Goal: Find contact information: Obtain details needed to contact an individual or organization

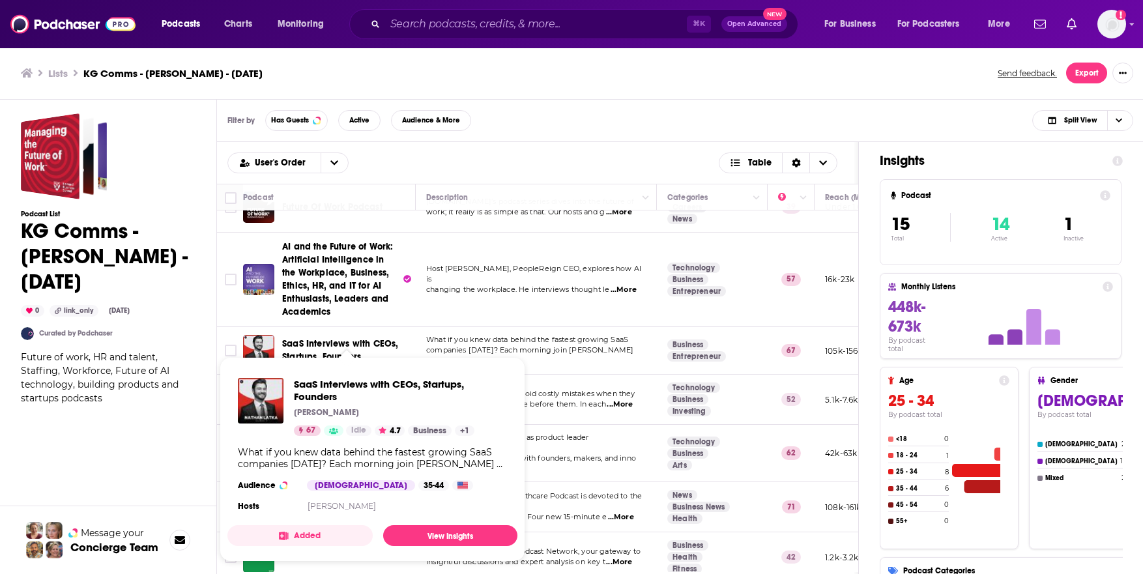
scroll to position [79, 0]
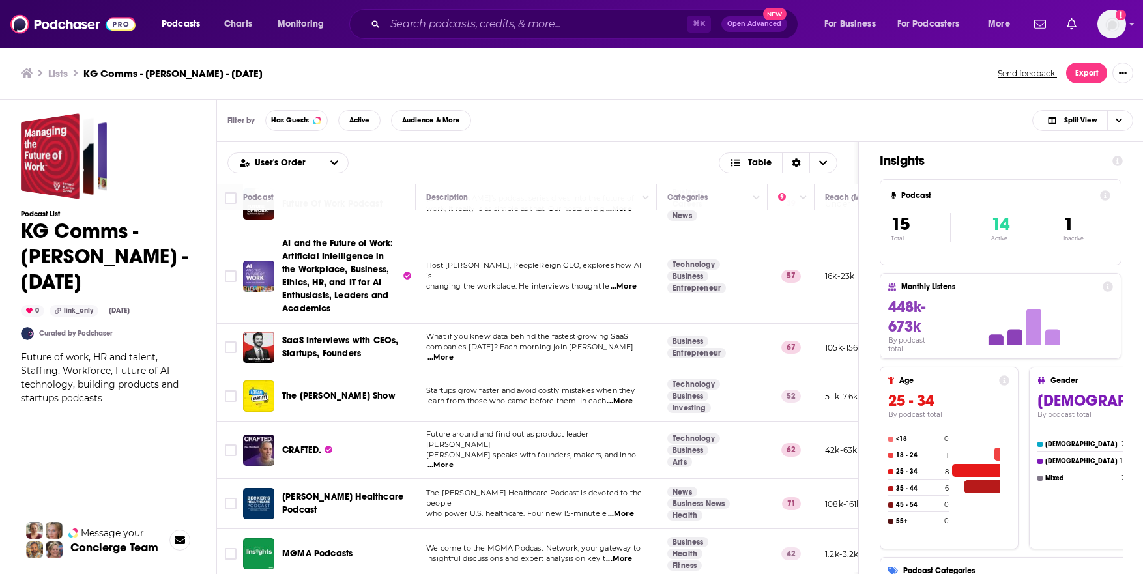
click at [580, 67] on ul "Lists KG Comms - [PERSON_NAME] - [DATE]" at bounding box center [502, 73] width 962 height 12
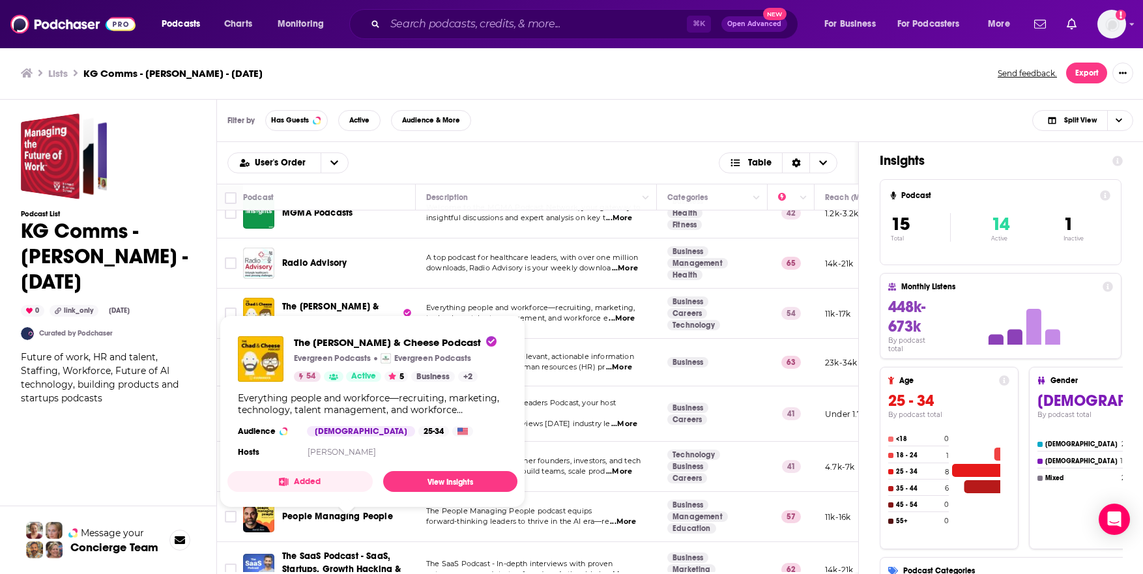
scroll to position [437, 0]
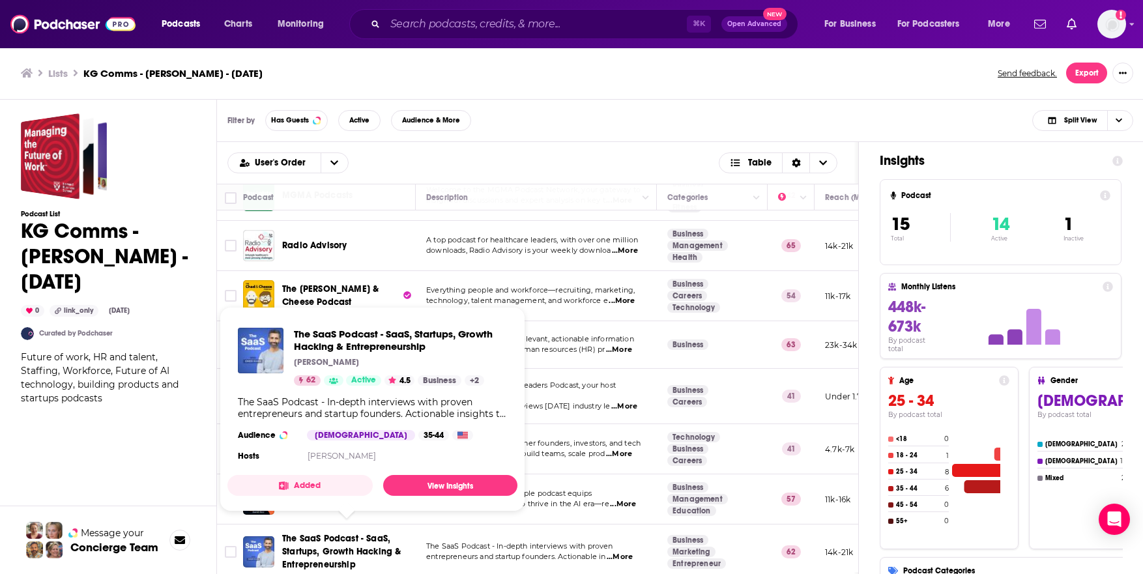
click at [321, 536] on span "The SaaS Podcast - SaaS, Startups, Growth Hacking & Entrepreneurship" at bounding box center [341, 551] width 119 height 37
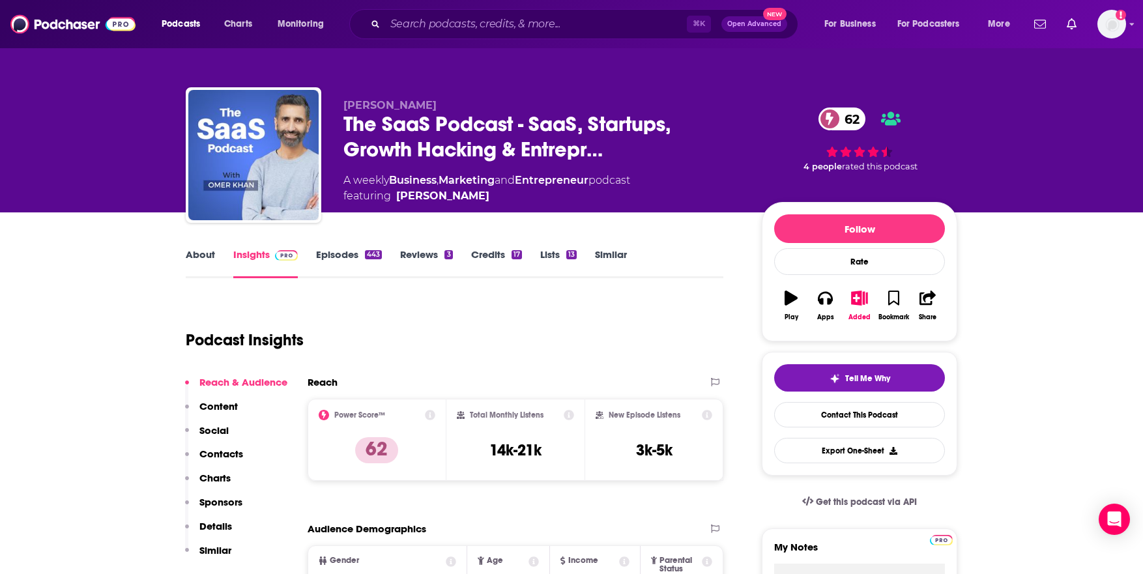
click at [336, 255] on link "Episodes 443" at bounding box center [349, 263] width 66 height 30
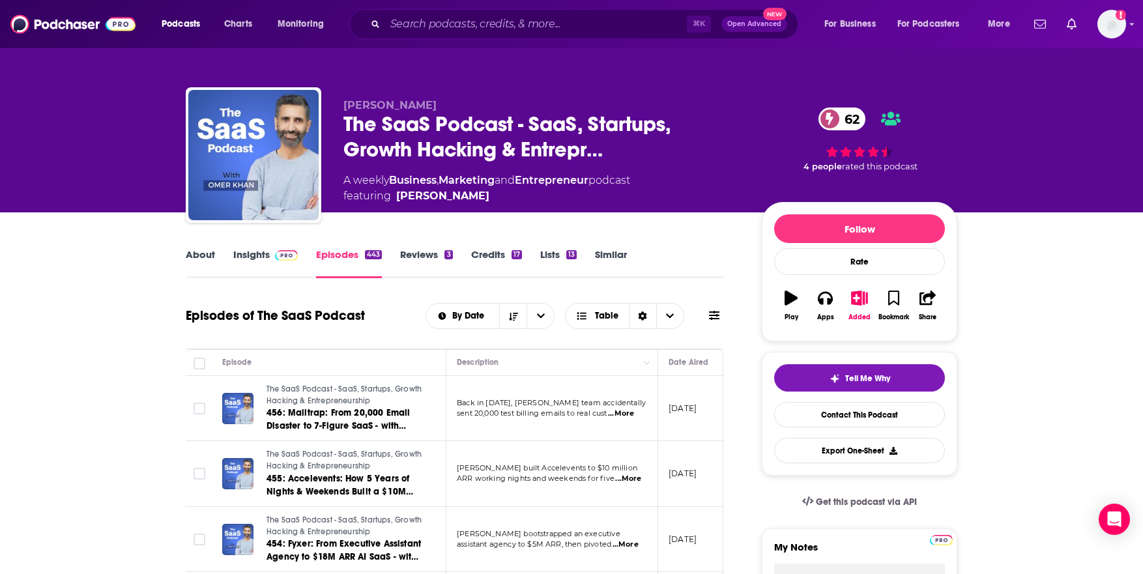
click at [243, 255] on link "Insights" at bounding box center [265, 263] width 65 height 30
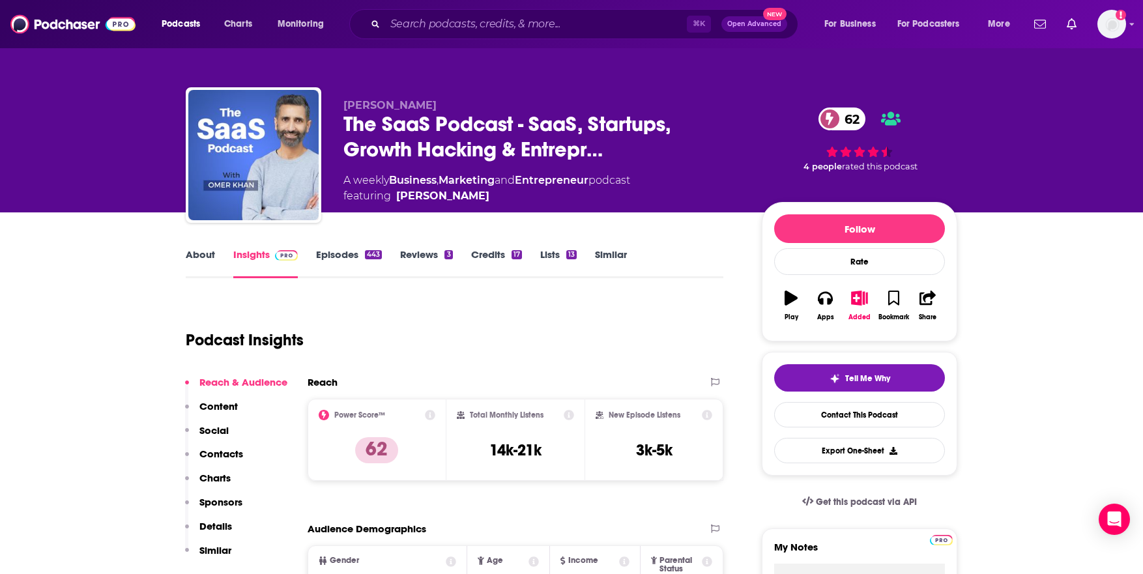
click at [229, 455] on p "Contacts" at bounding box center [221, 454] width 44 height 12
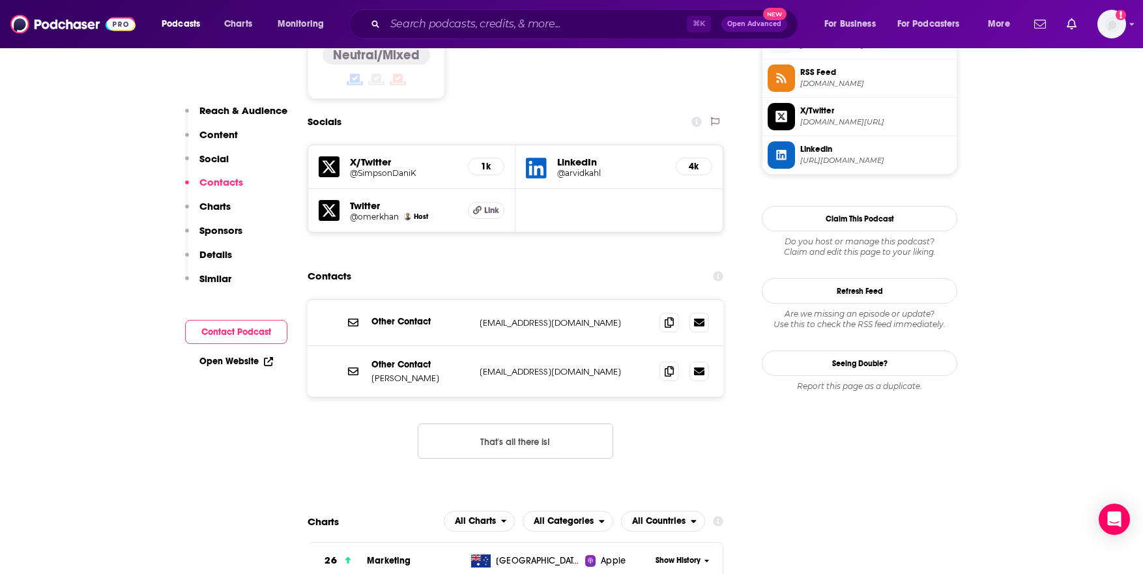
scroll to position [1102, 0]
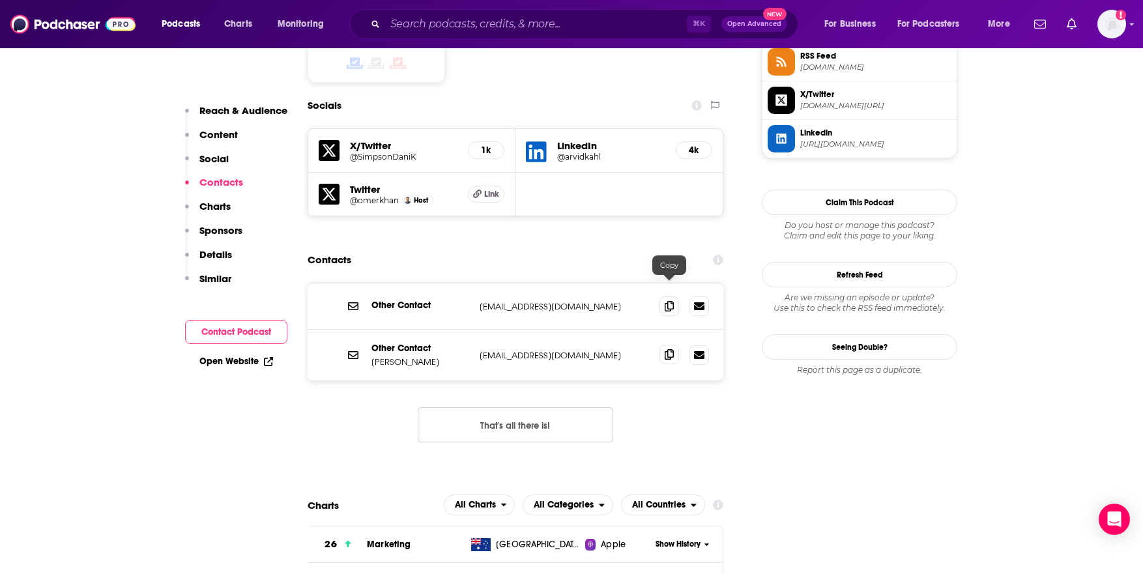
click at [669, 349] on icon at bounding box center [669, 354] width 9 height 10
click at [667, 300] on icon at bounding box center [669, 305] width 9 height 10
